Goal: Ask a question

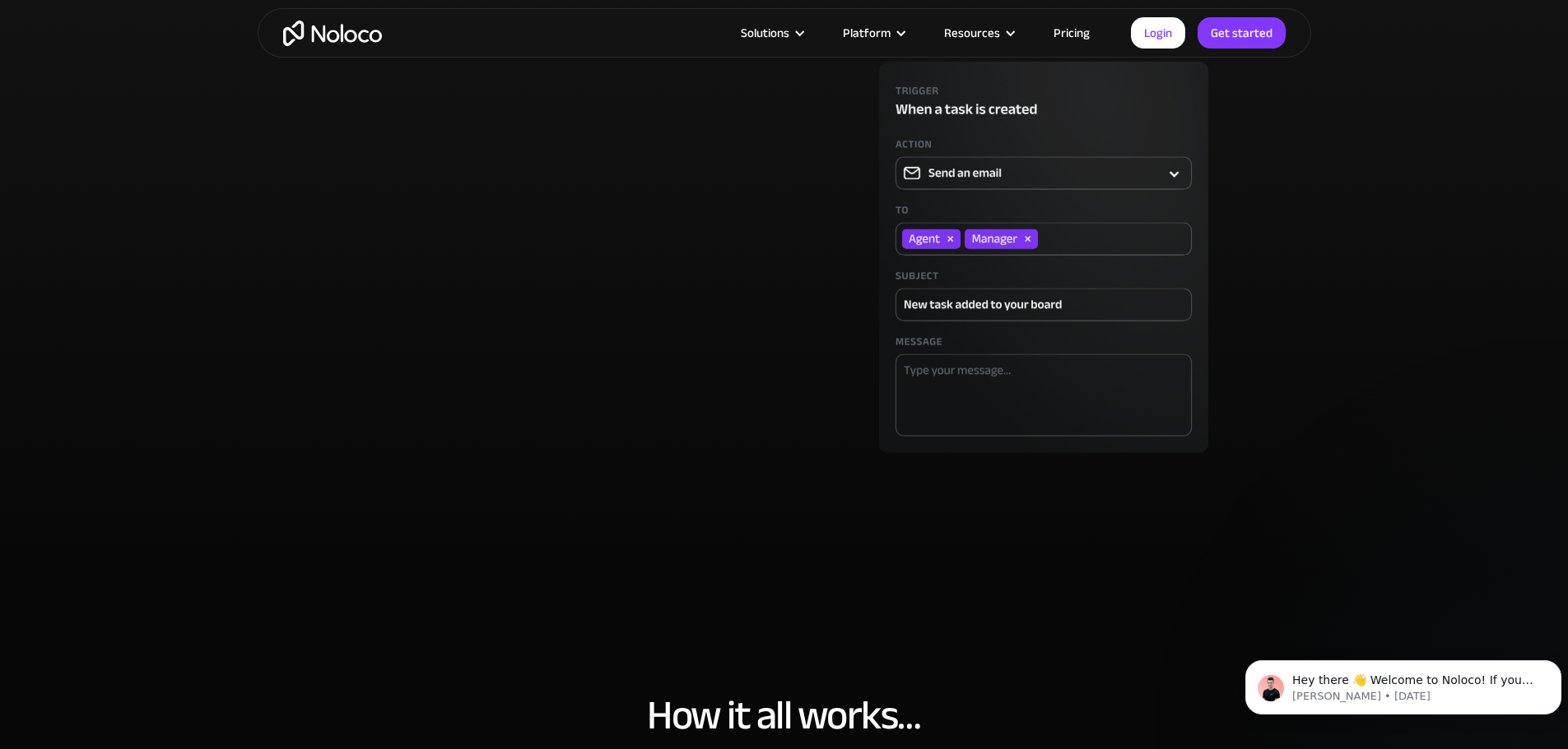
scroll to position [4607, 0]
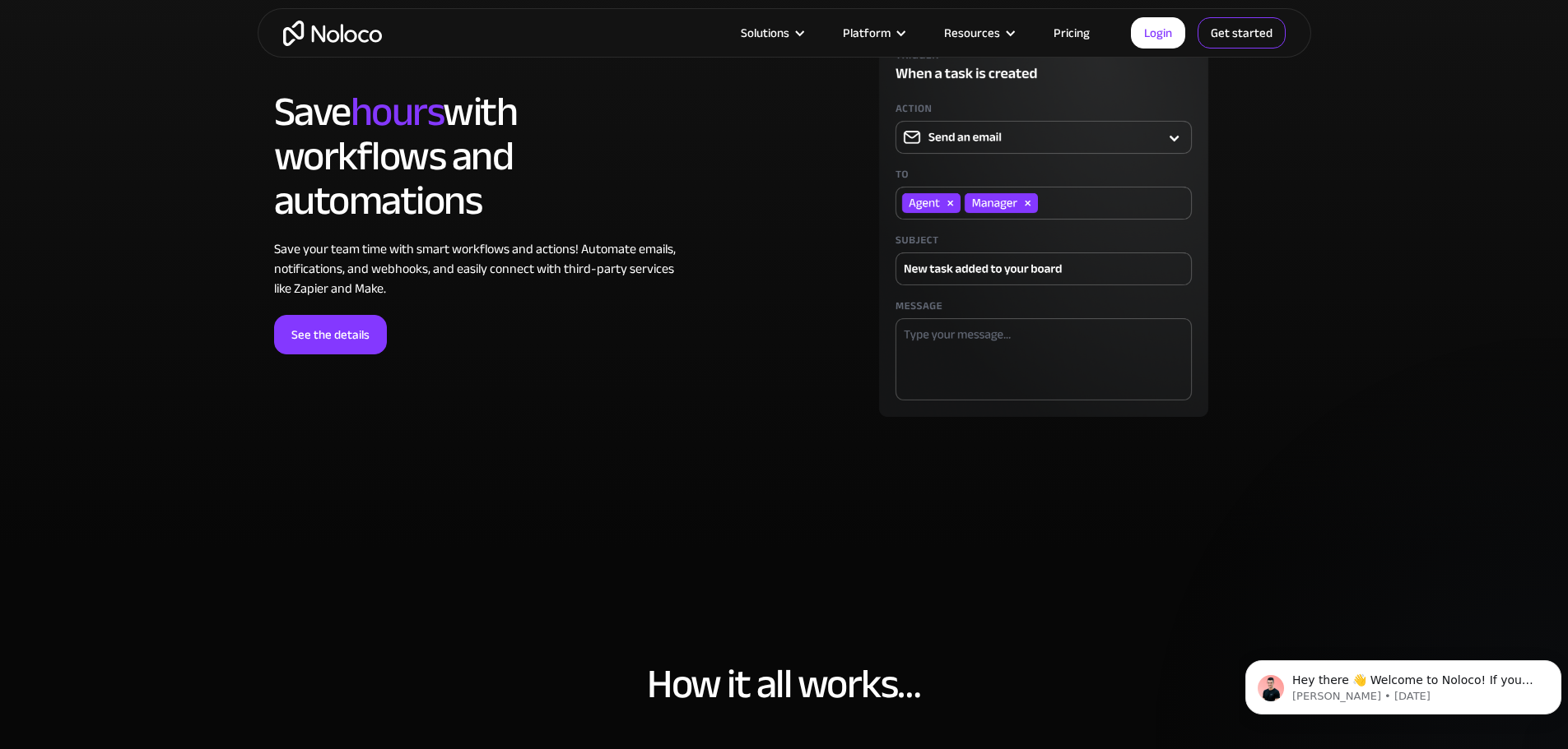
click at [1235, 36] on link "Get started" at bounding box center [1241, 32] width 88 height 31
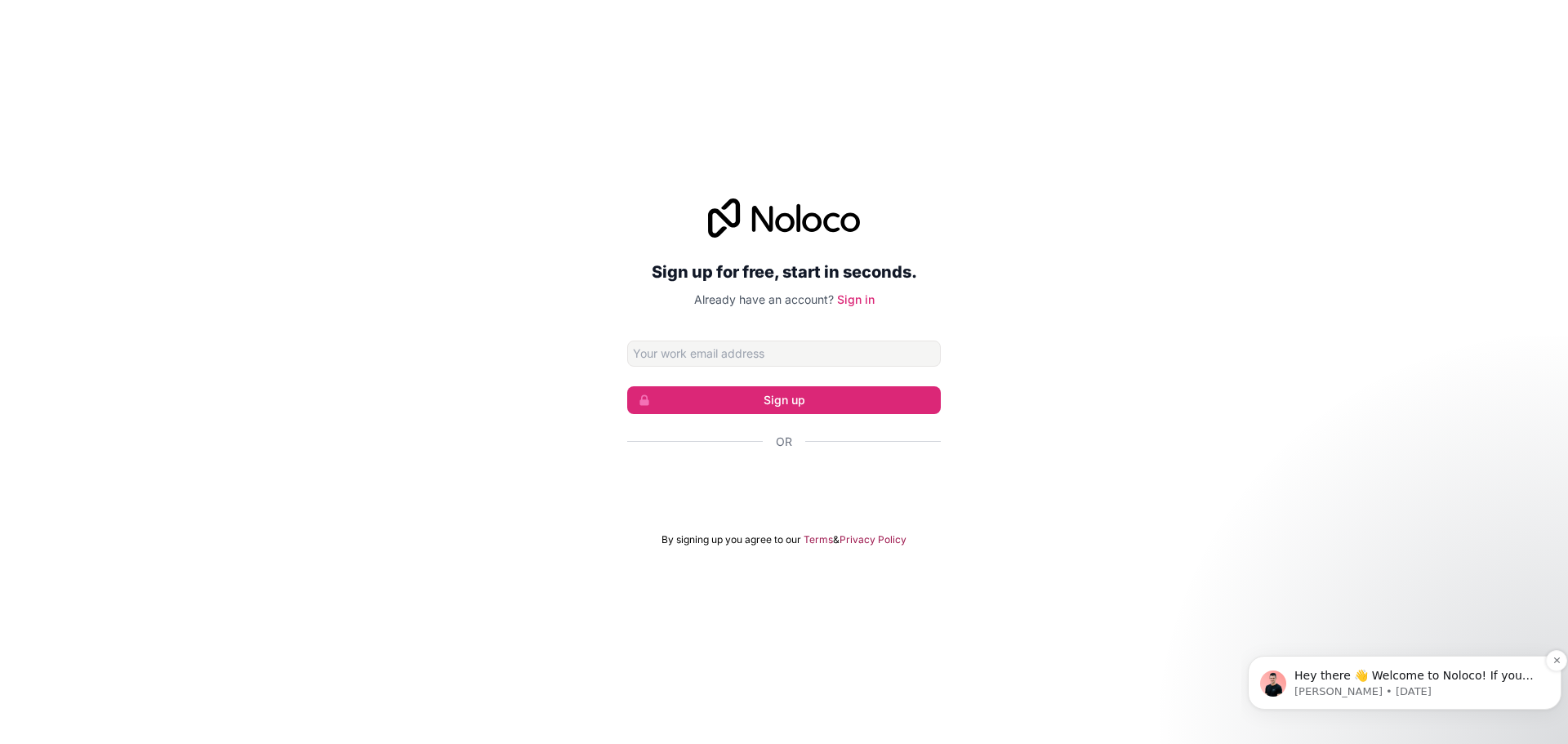
click at [1325, 677] on p "Hey there 👋 Welcome to Noloco! If you have any questions, just reply to this me…" at bounding box center [1418, 677] width 247 height 17
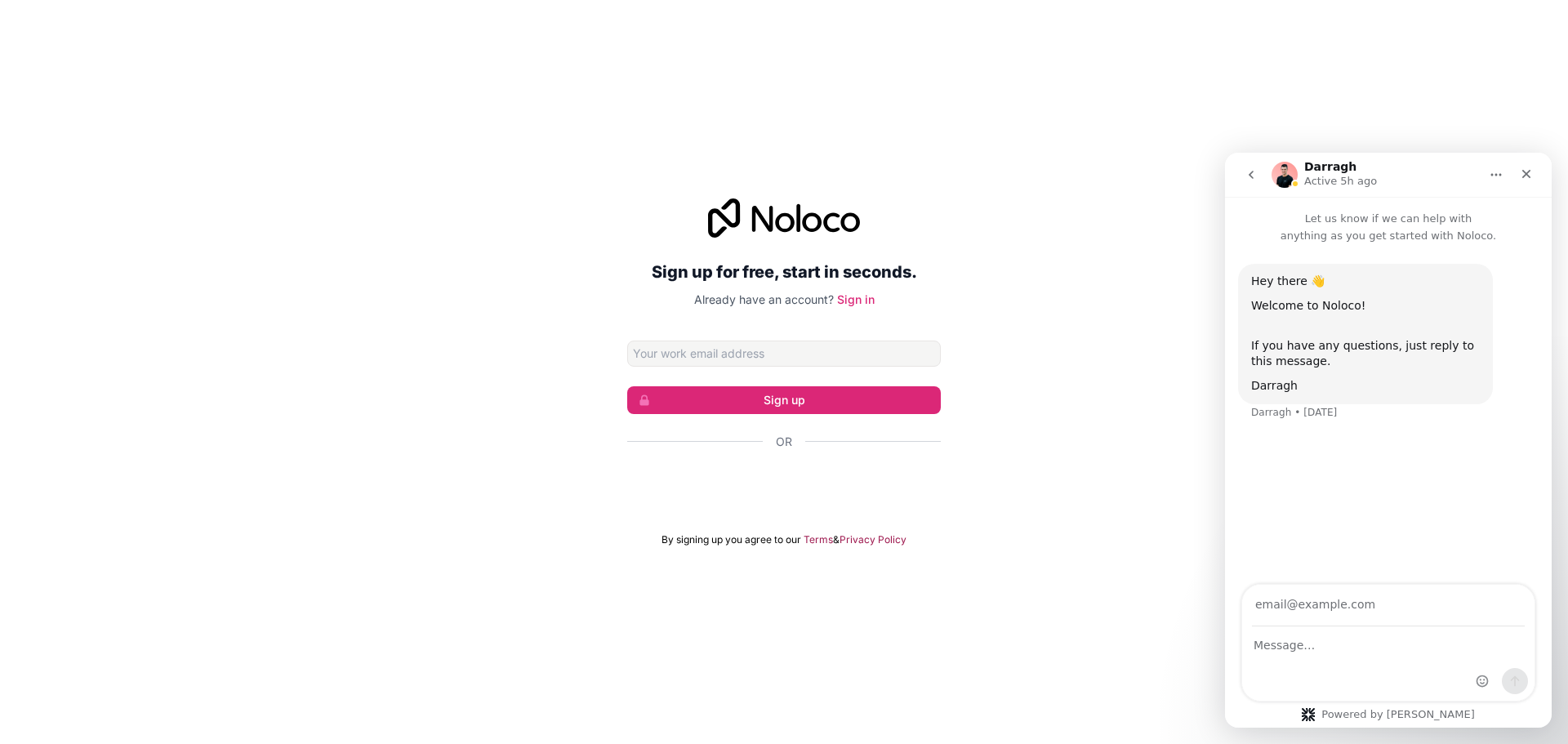
click at [1058, 402] on div "Sign up for free, start in seconds. Already have an account? Sign in Sign up Or…" at bounding box center [784, 372] width 1568 height 394
click at [1282, 612] on input "Your email" at bounding box center [1388, 606] width 273 height 41
type input "[PERSON_NAME][EMAIL_ADDRESS][DOMAIN_NAME]"
click at [1296, 650] on textarea "Message…" at bounding box center [1388, 641] width 292 height 28
paste textarea "Dear Noloco-Team, we are currenlty looking for a low code / no code platform th…"
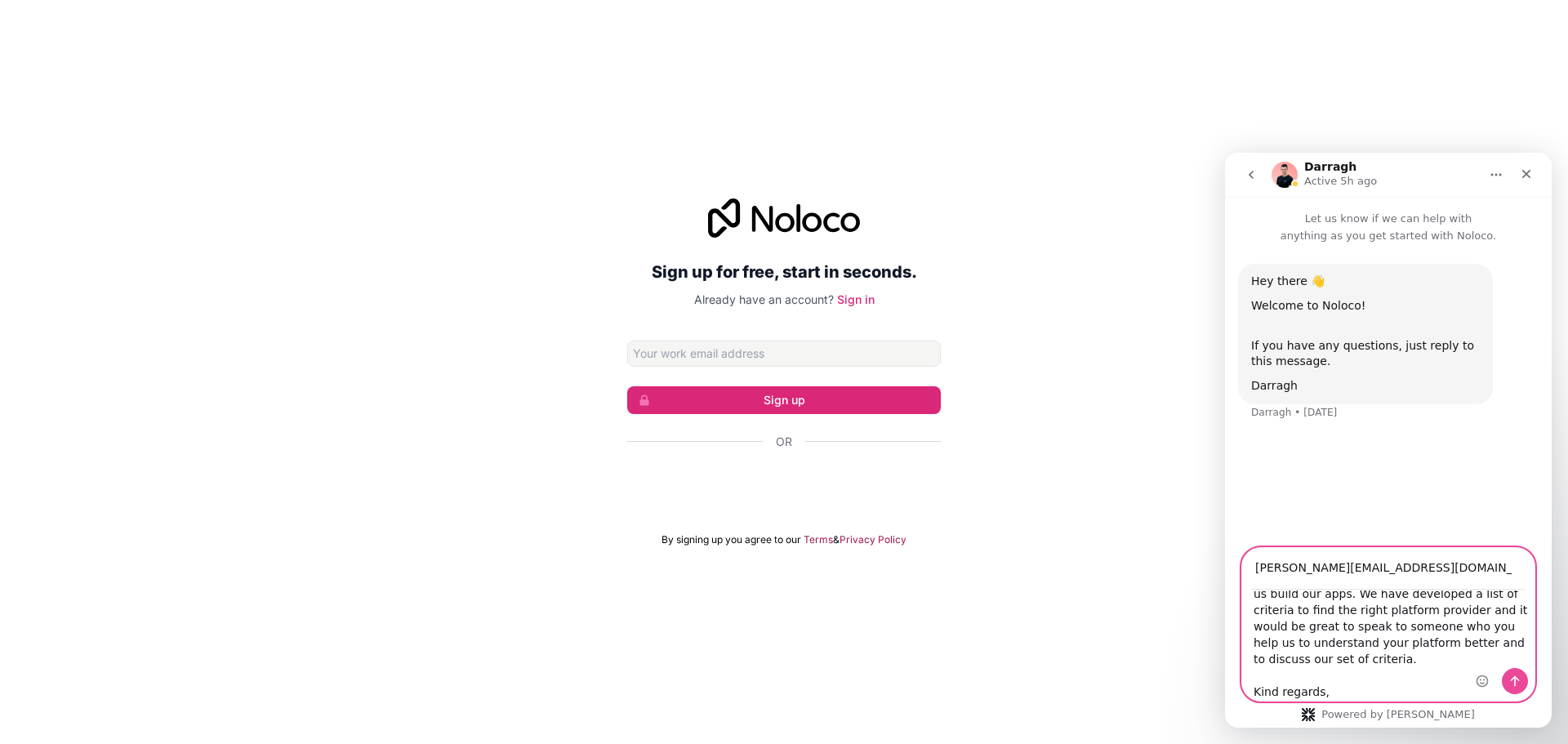
scroll to position [179, 0]
type textarea "Dear Noloco-Team, we are currenlty looking for a low code / no code platform th…"
click at [1514, 685] on icon "Send a message…" at bounding box center [1515, 681] width 13 height 13
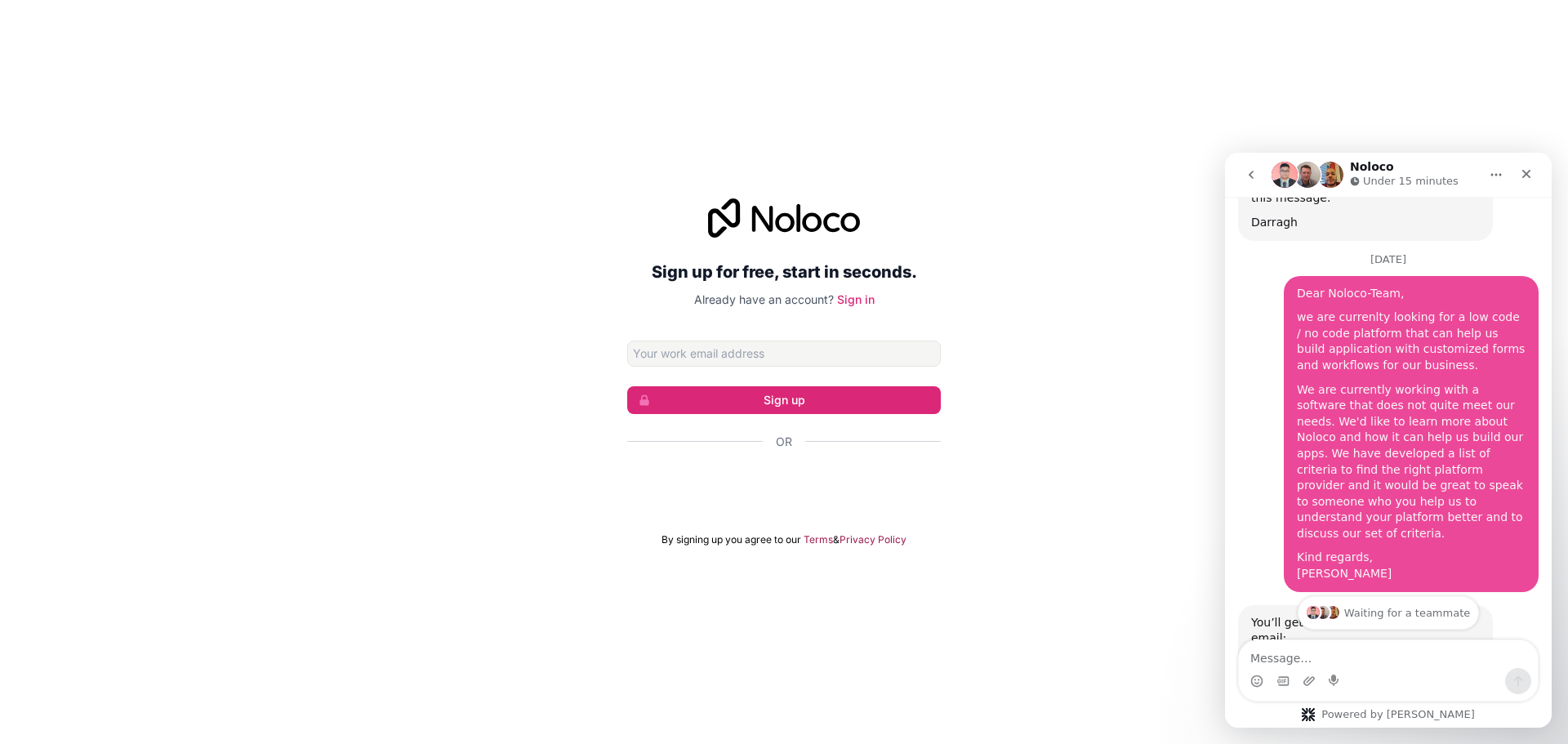
scroll to position [0, 0]
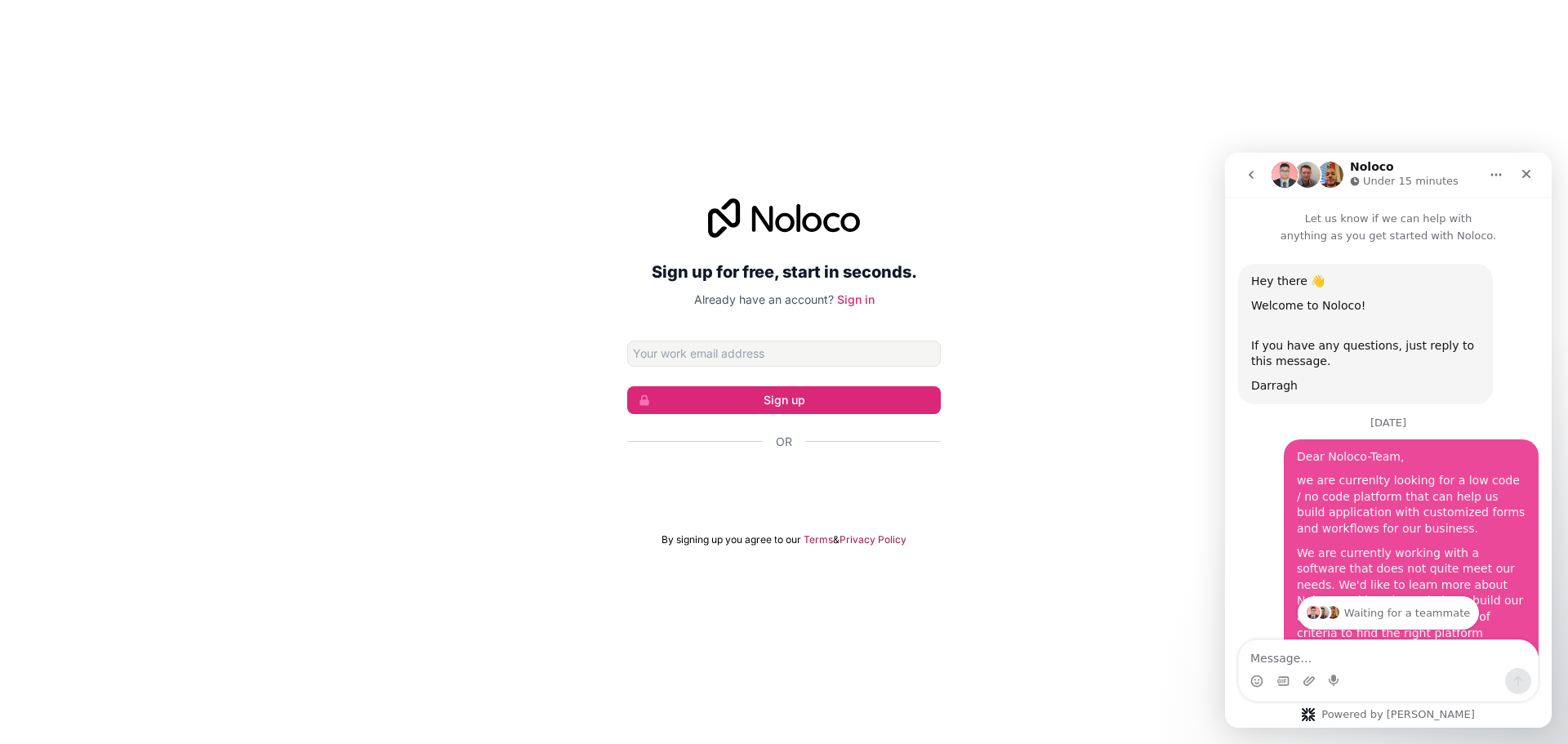
click at [1117, 260] on div "Sign up for free, start in seconds. Already have an account? Sign in Sign up Or…" at bounding box center [784, 372] width 1568 height 394
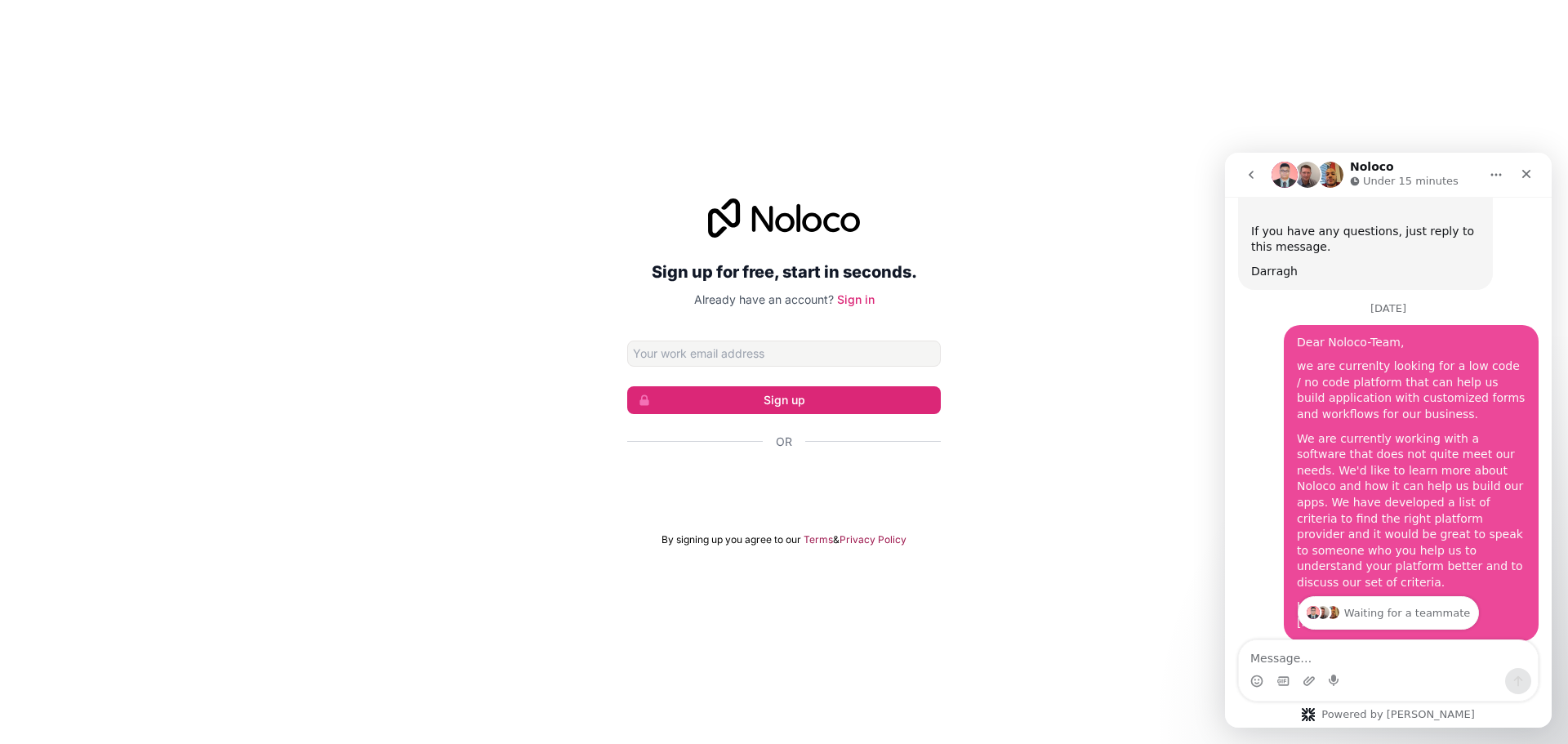
scroll to position [284, 0]
